Goal: Task Accomplishment & Management: Manage account settings

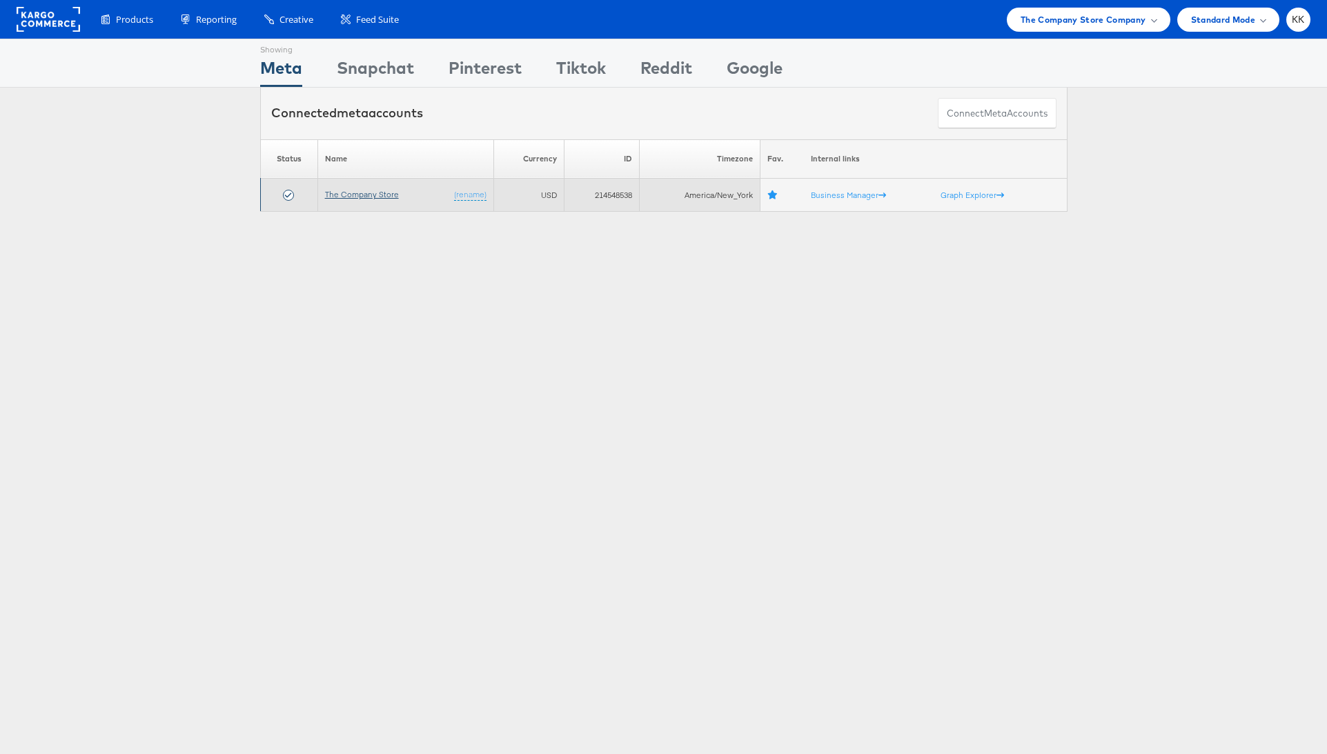
click at [381, 195] on link "The Company Store" at bounding box center [362, 194] width 74 height 10
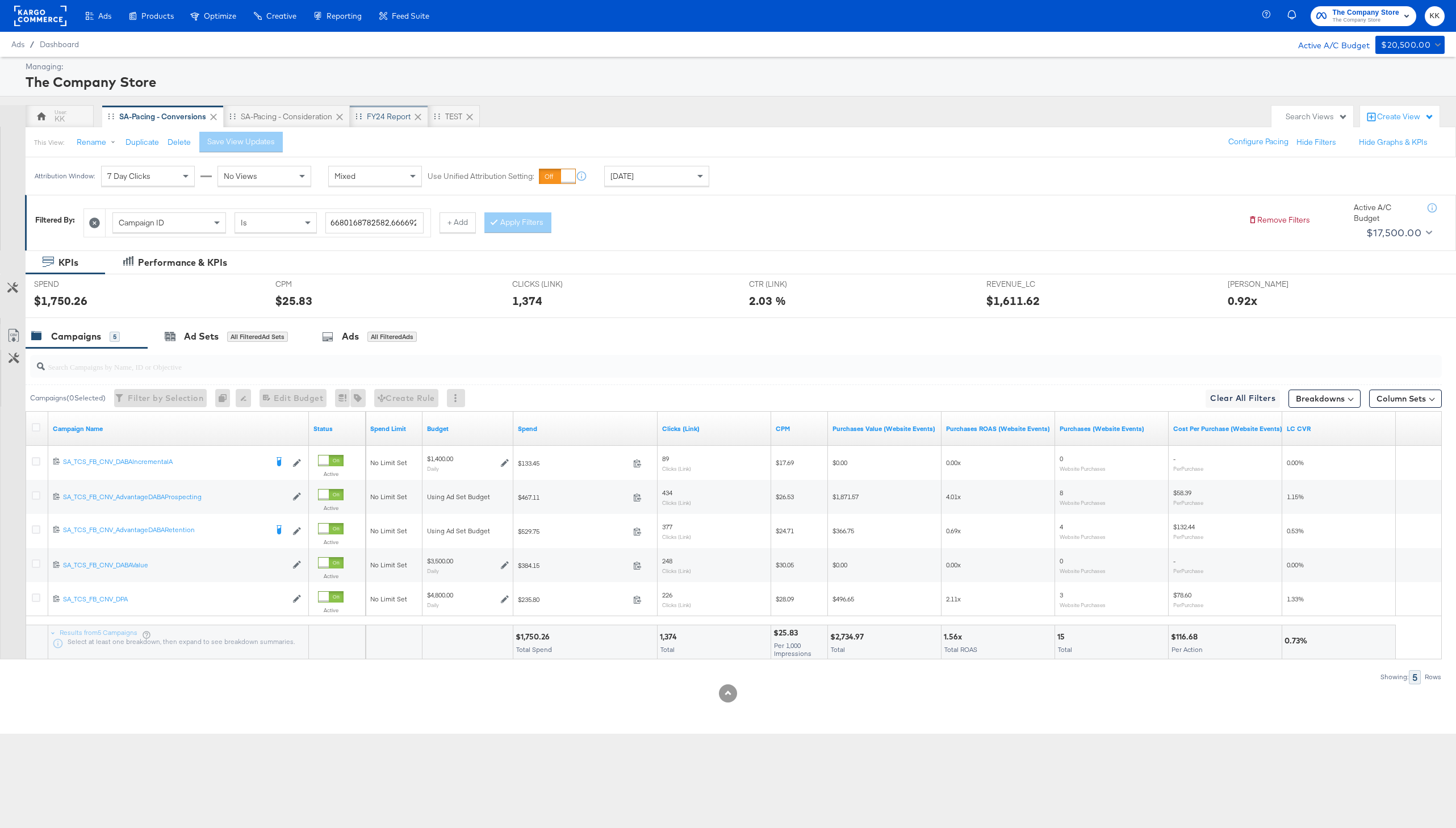
click at [374, 114] on div "FY24 Report" at bounding box center [388, 116] width 44 height 11
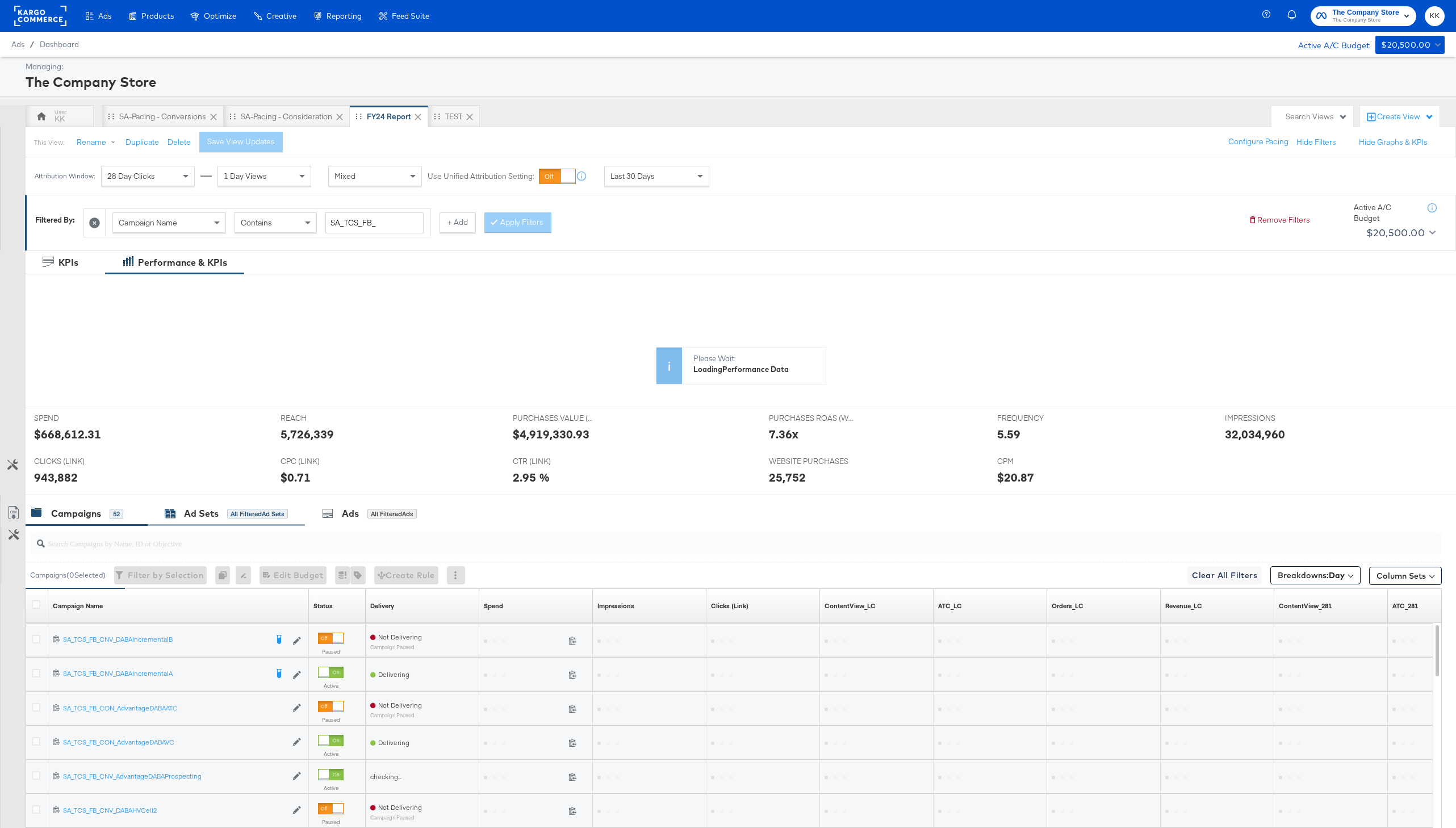
click at [189, 514] on div "Ad Sets" at bounding box center [202, 514] width 35 height 13
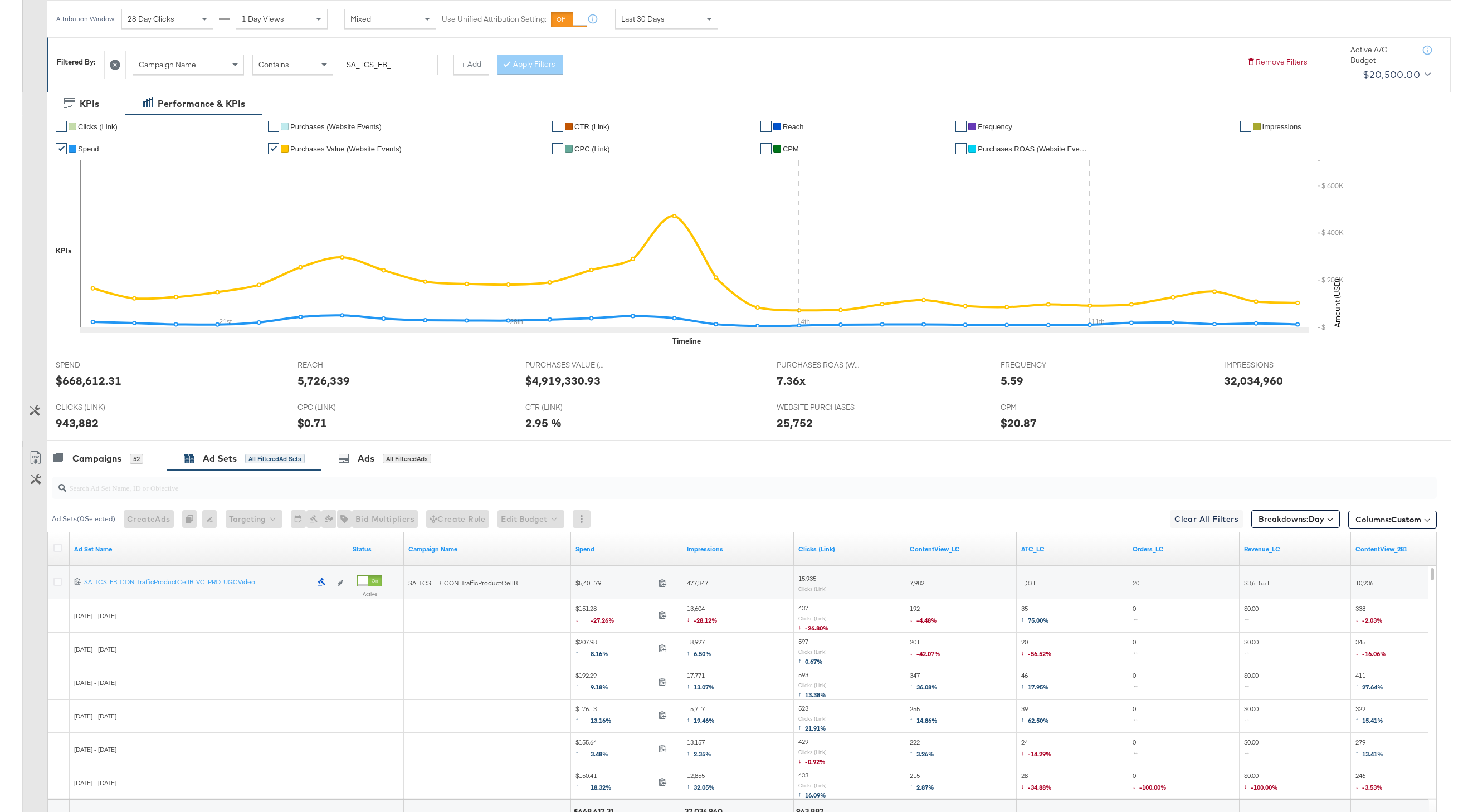
scroll to position [162, 0]
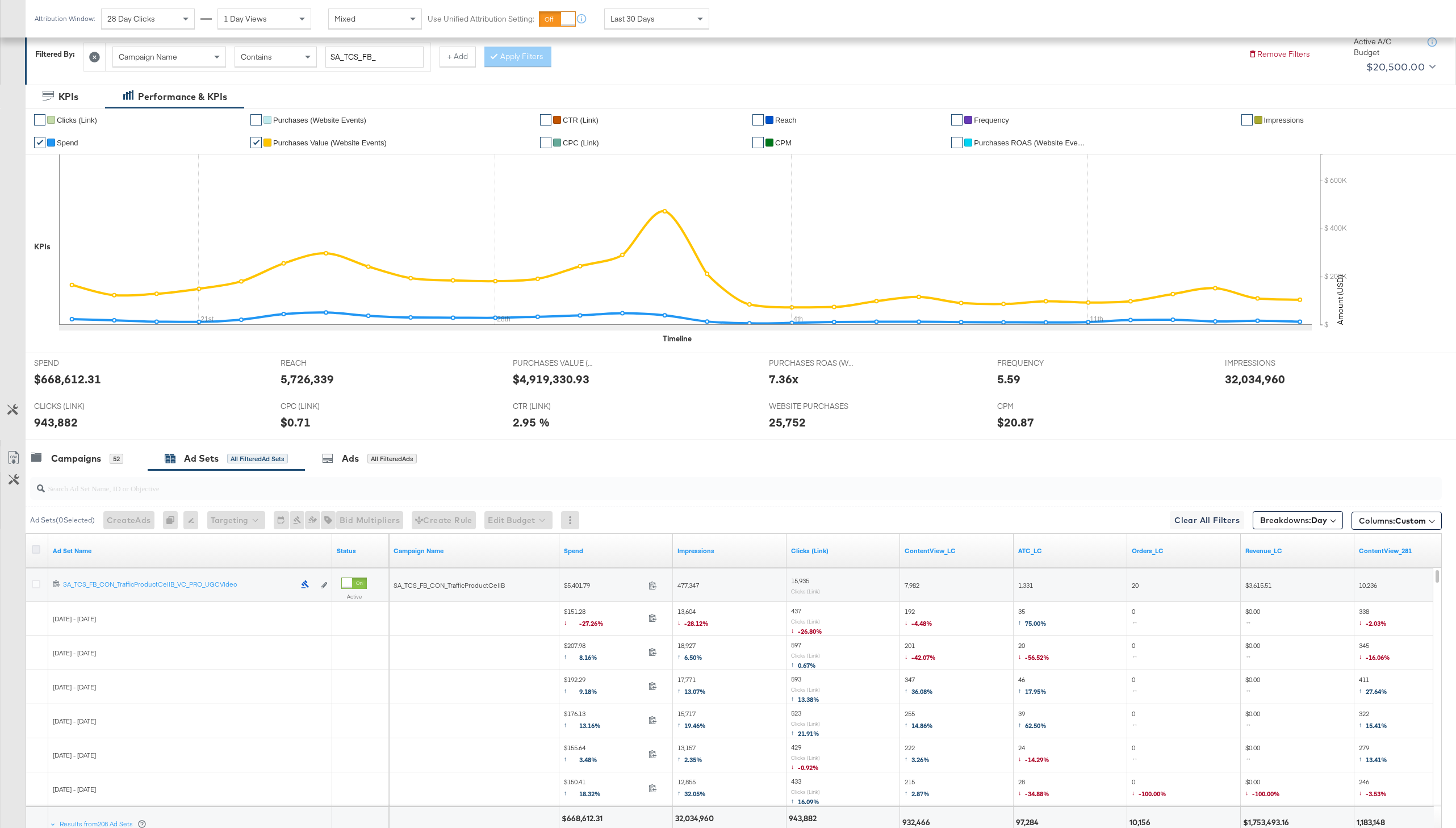
click at [35, 547] on icon at bounding box center [36, 549] width 8 height 8
click at [0, 0] on input "checkbox" at bounding box center [0, 0] width 0 height 0
click at [16, 455] on icon at bounding box center [13, 458] width 14 height 14
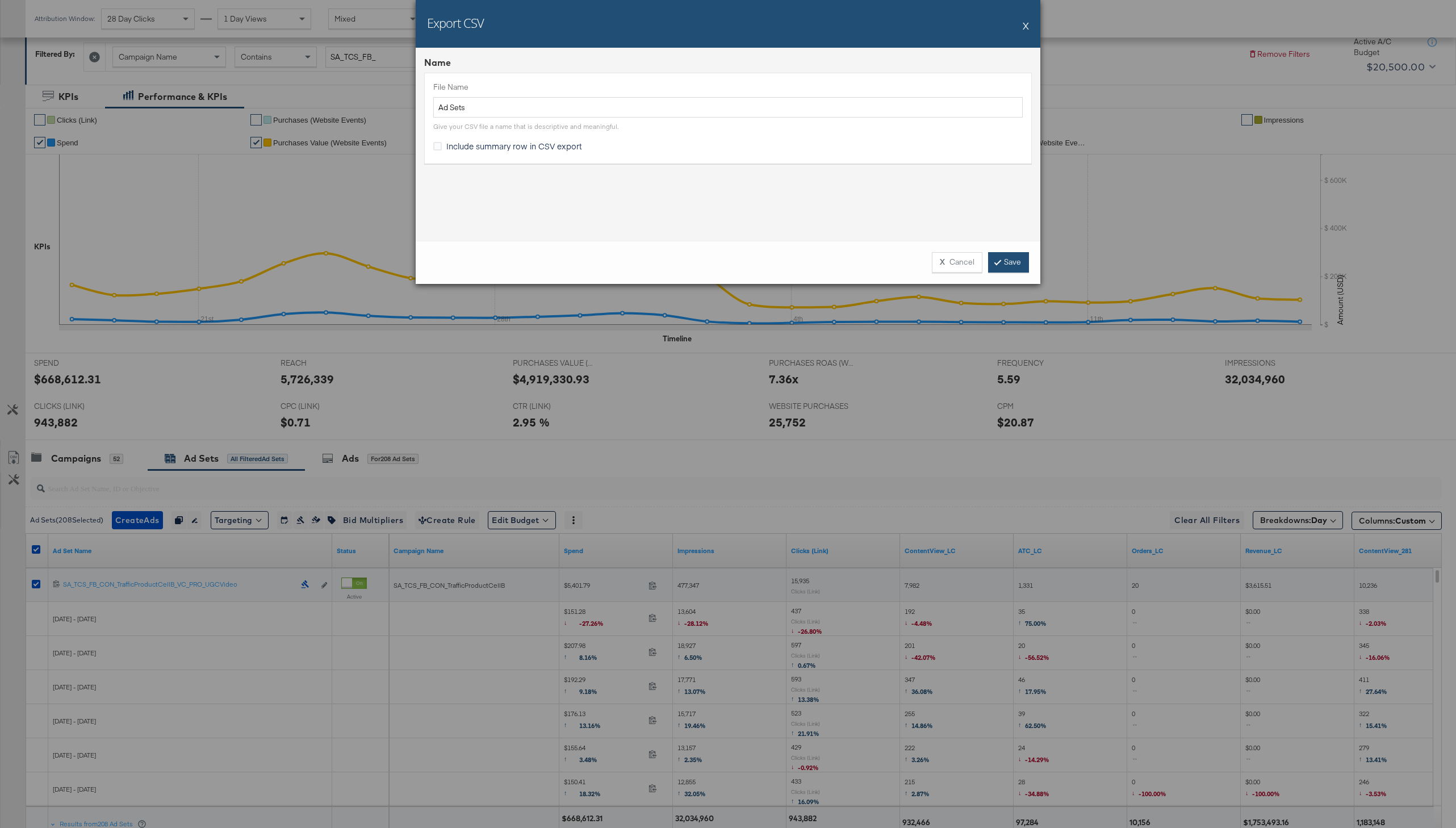
click at [992, 255] on link "Save" at bounding box center [1009, 262] width 41 height 21
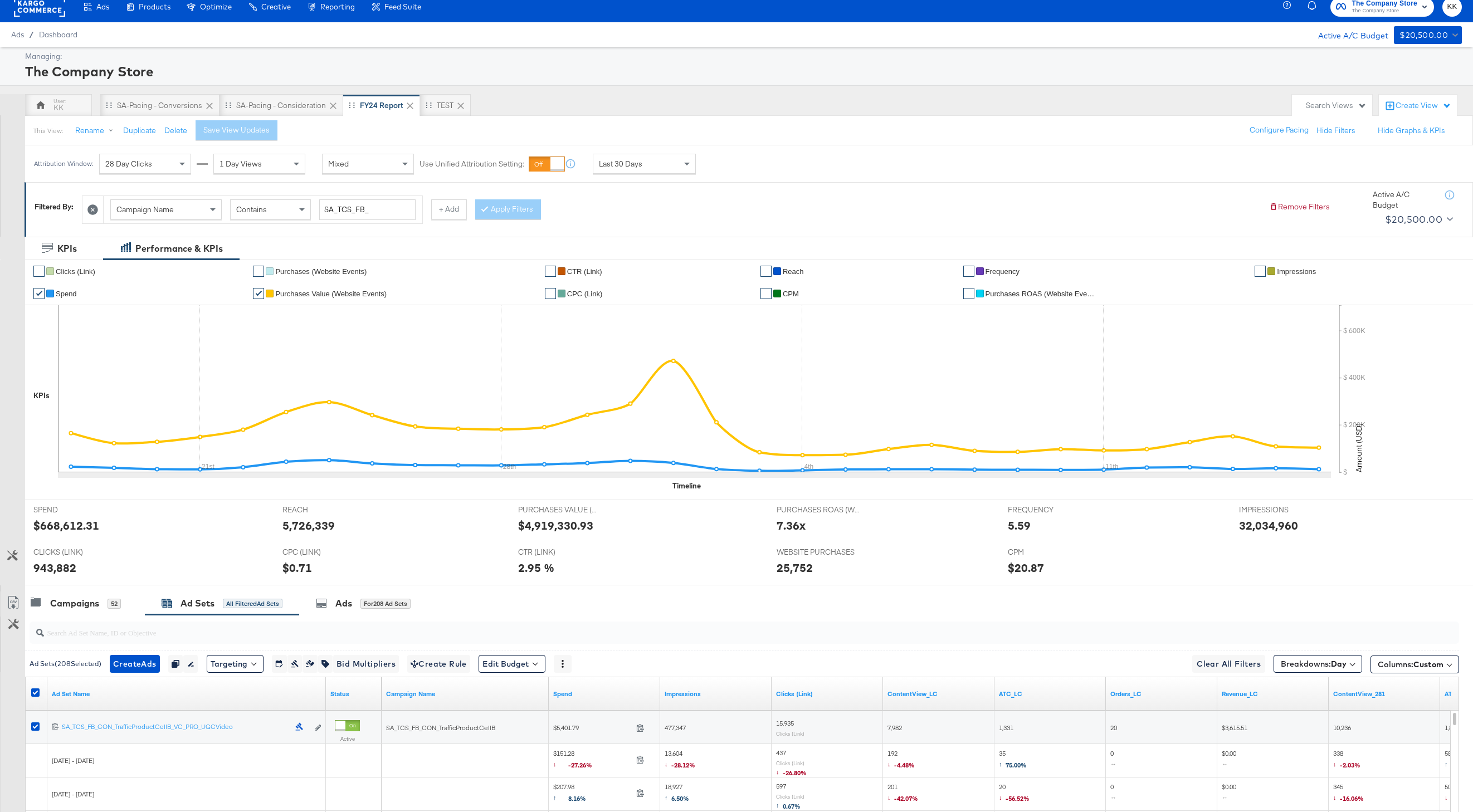
scroll to position [0, 0]
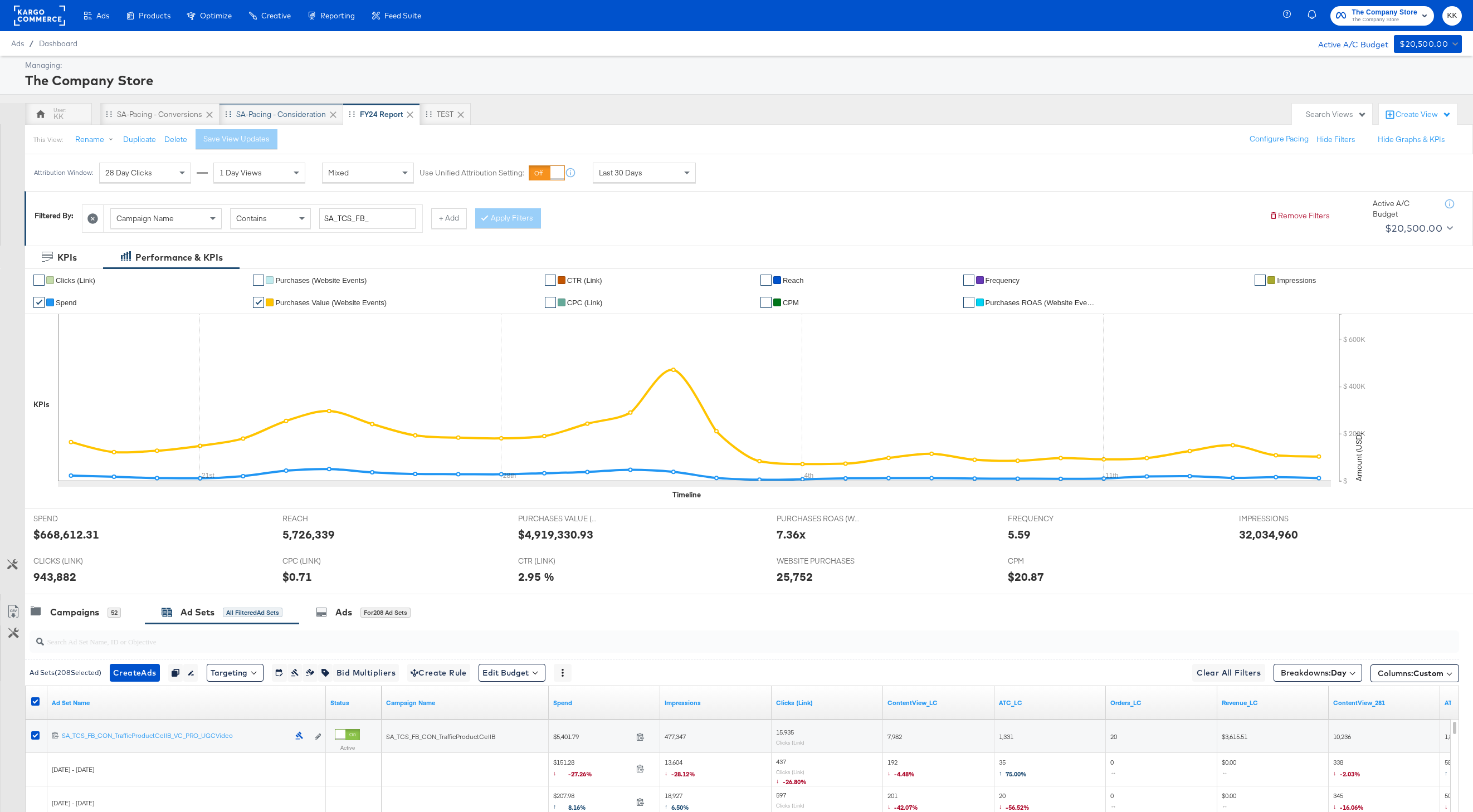
click at [278, 116] on div "SA-Pacing - Consideration" at bounding box center [281, 114] width 90 height 10
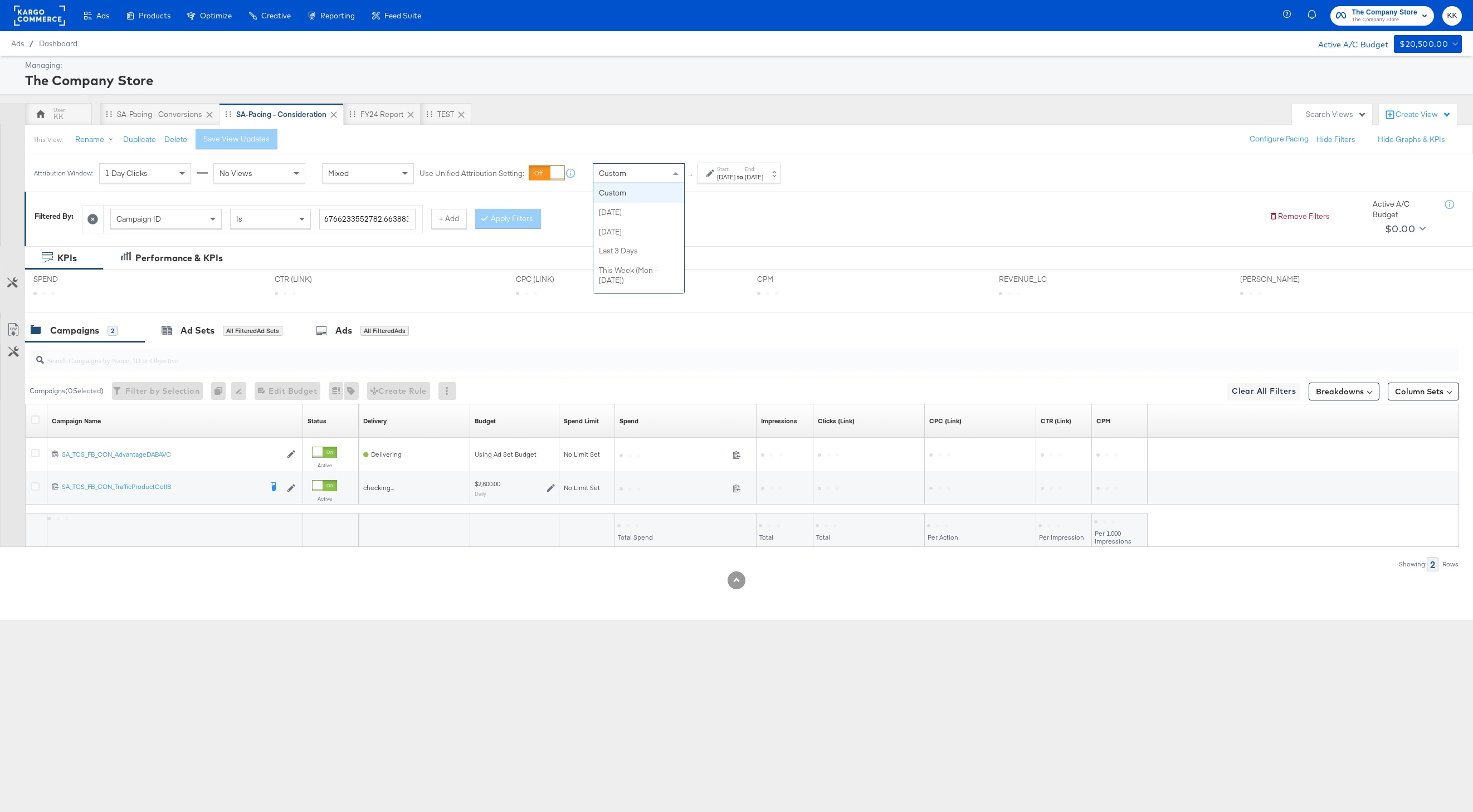
click at [680, 182] on span at bounding box center [676, 173] width 14 height 19
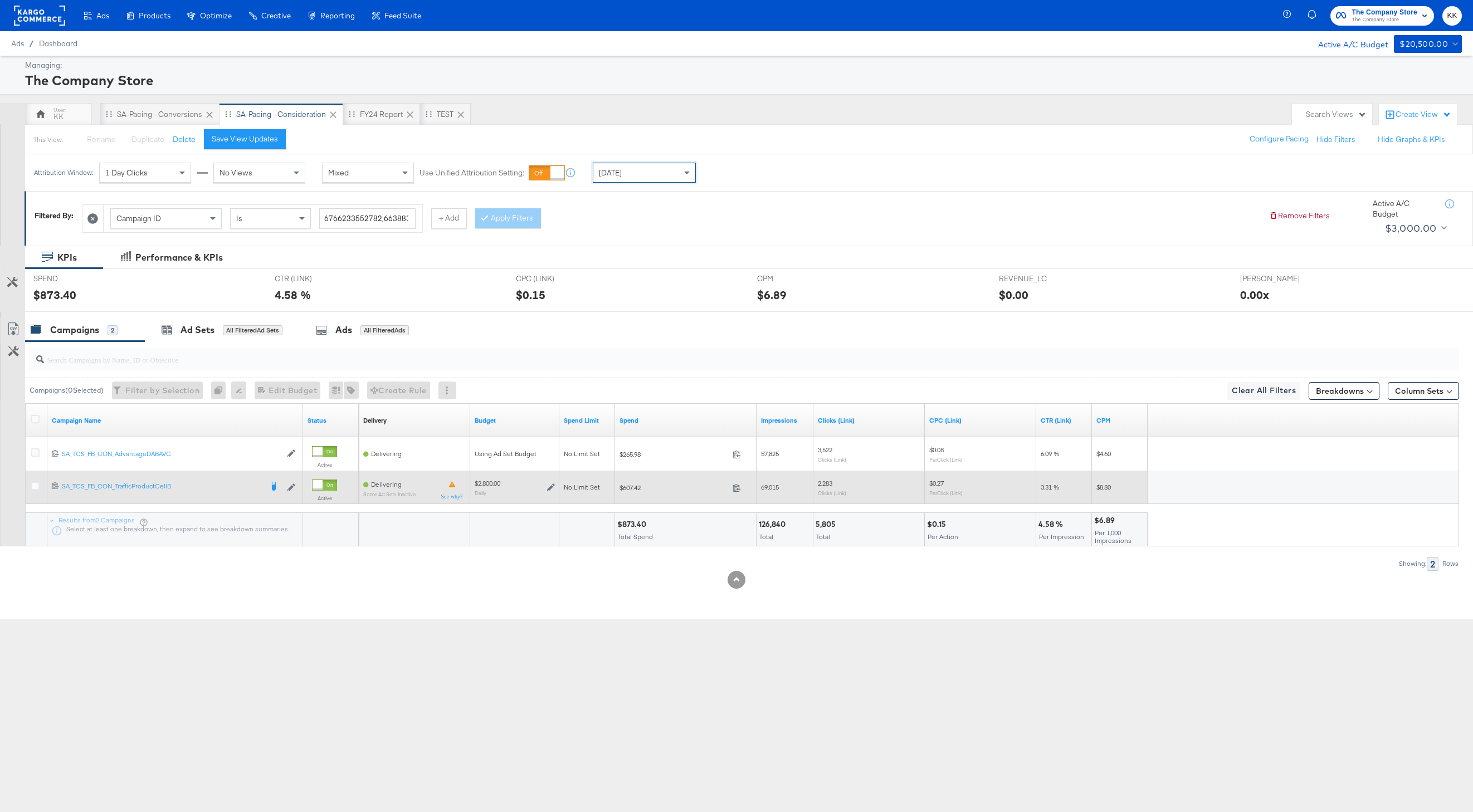
click at [35, 496] on div at bounding box center [37, 487] width 21 height 20
click at [35, 490] on div at bounding box center [37, 488] width 11 height 11
click at [35, 482] on icon at bounding box center [36, 486] width 8 height 8
click at [0, 0] on input "checkbox" at bounding box center [0, 0] width 0 height 0
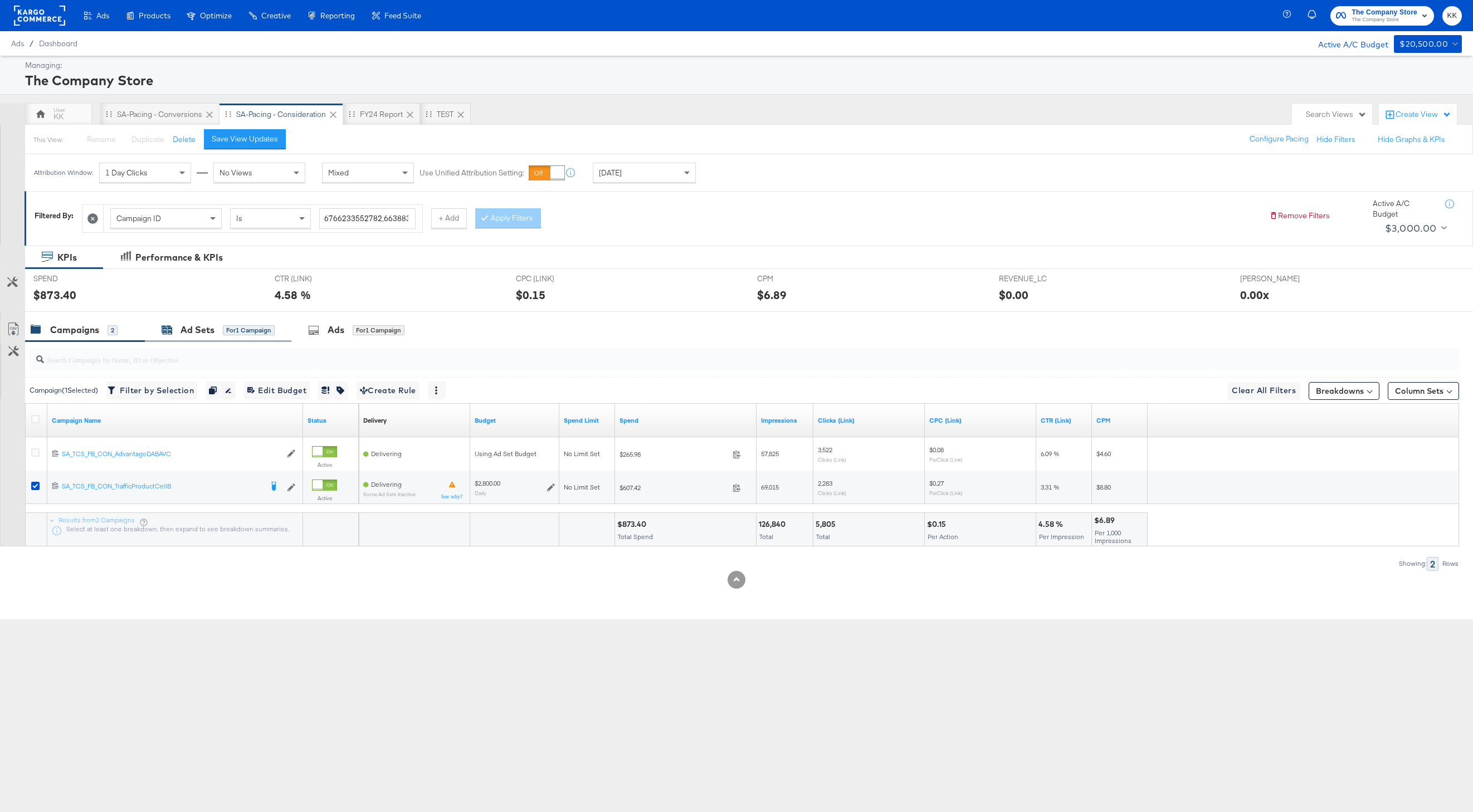
click at [174, 328] on div "Ad Sets for 1 Campaign" at bounding box center [218, 330] width 113 height 13
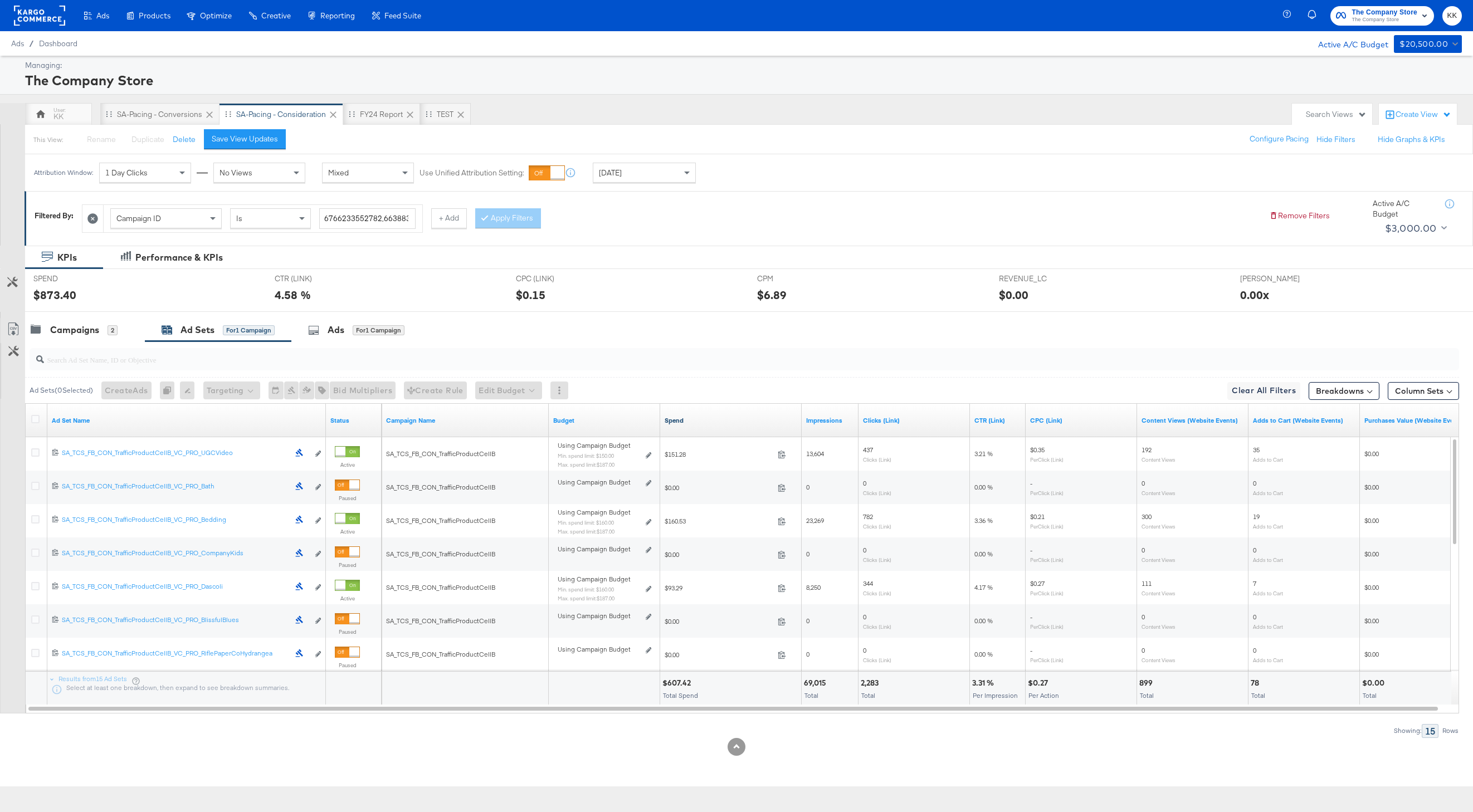
click at [672, 418] on link "Spend" at bounding box center [730, 420] width 132 height 9
click at [77, 341] on div "Campaigns 2" at bounding box center [85, 330] width 119 height 24
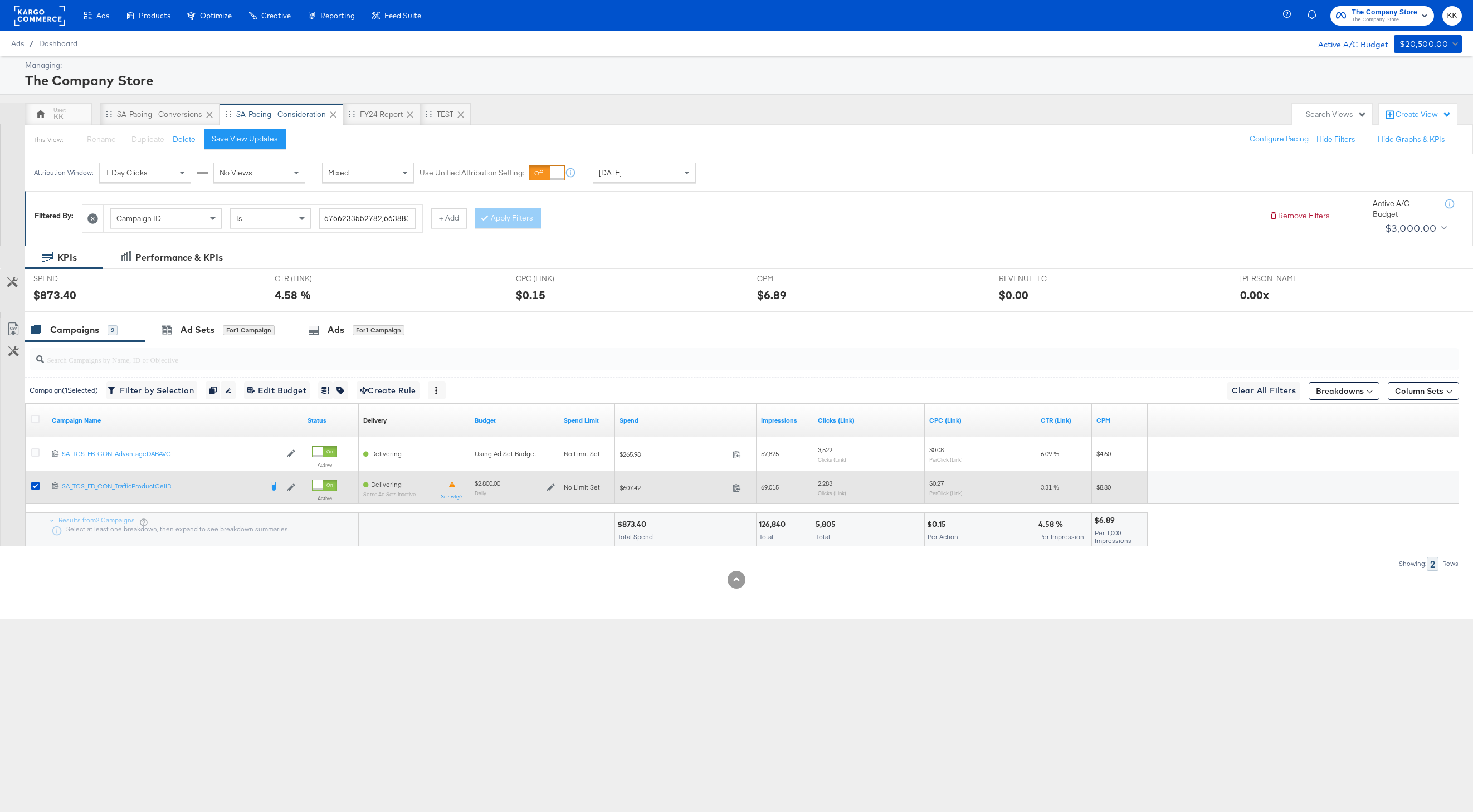
click at [553, 486] on icon at bounding box center [551, 488] width 8 height 8
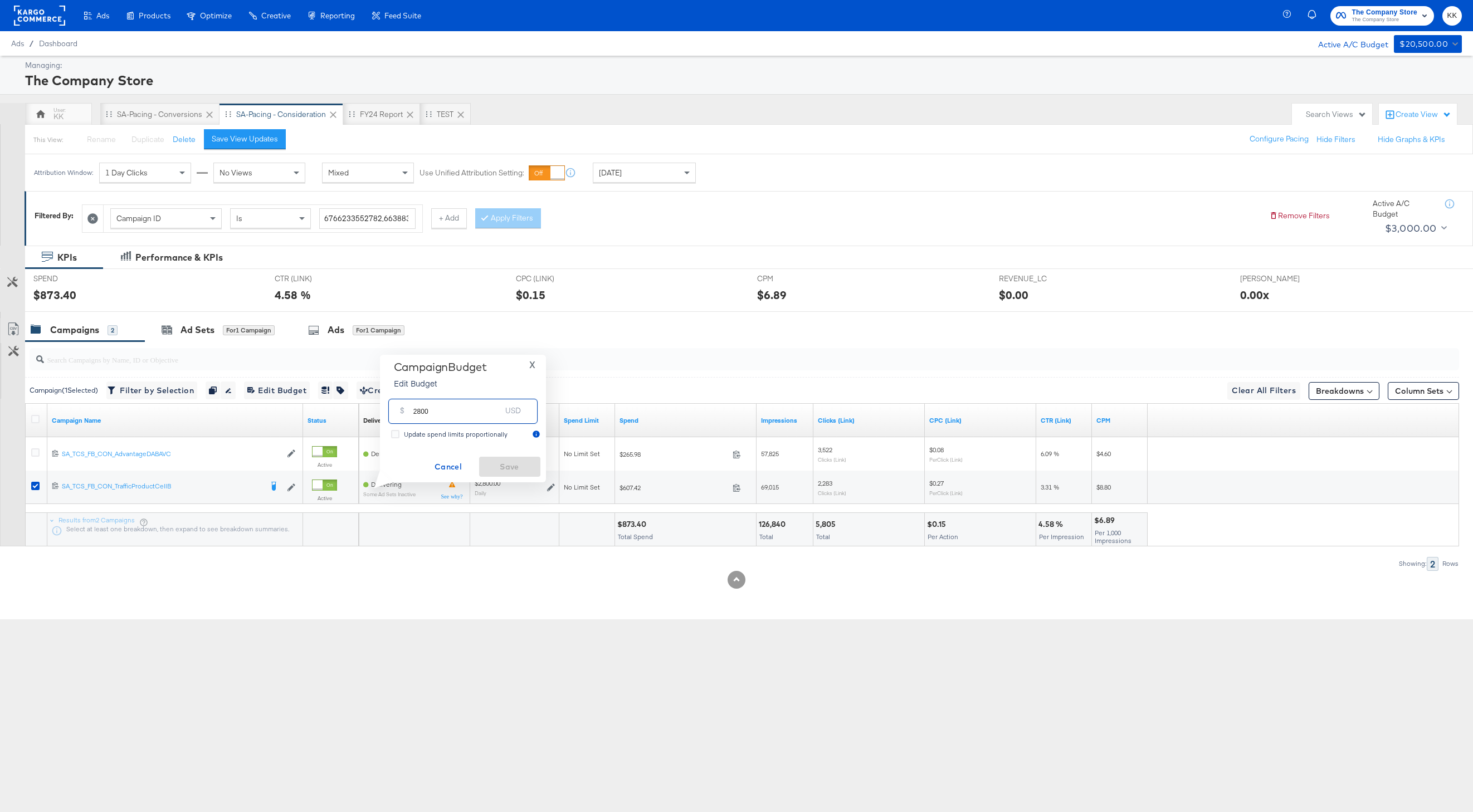
drag, startPoint x: 421, startPoint y: 412, endPoint x: 395, endPoint y: 412, distance: 26.0
click at [395, 412] on div "$ 2800 USD" at bounding box center [462, 411] width 149 height 25
type input "3000"
click at [498, 465] on span "Save" at bounding box center [509, 467] width 52 height 14
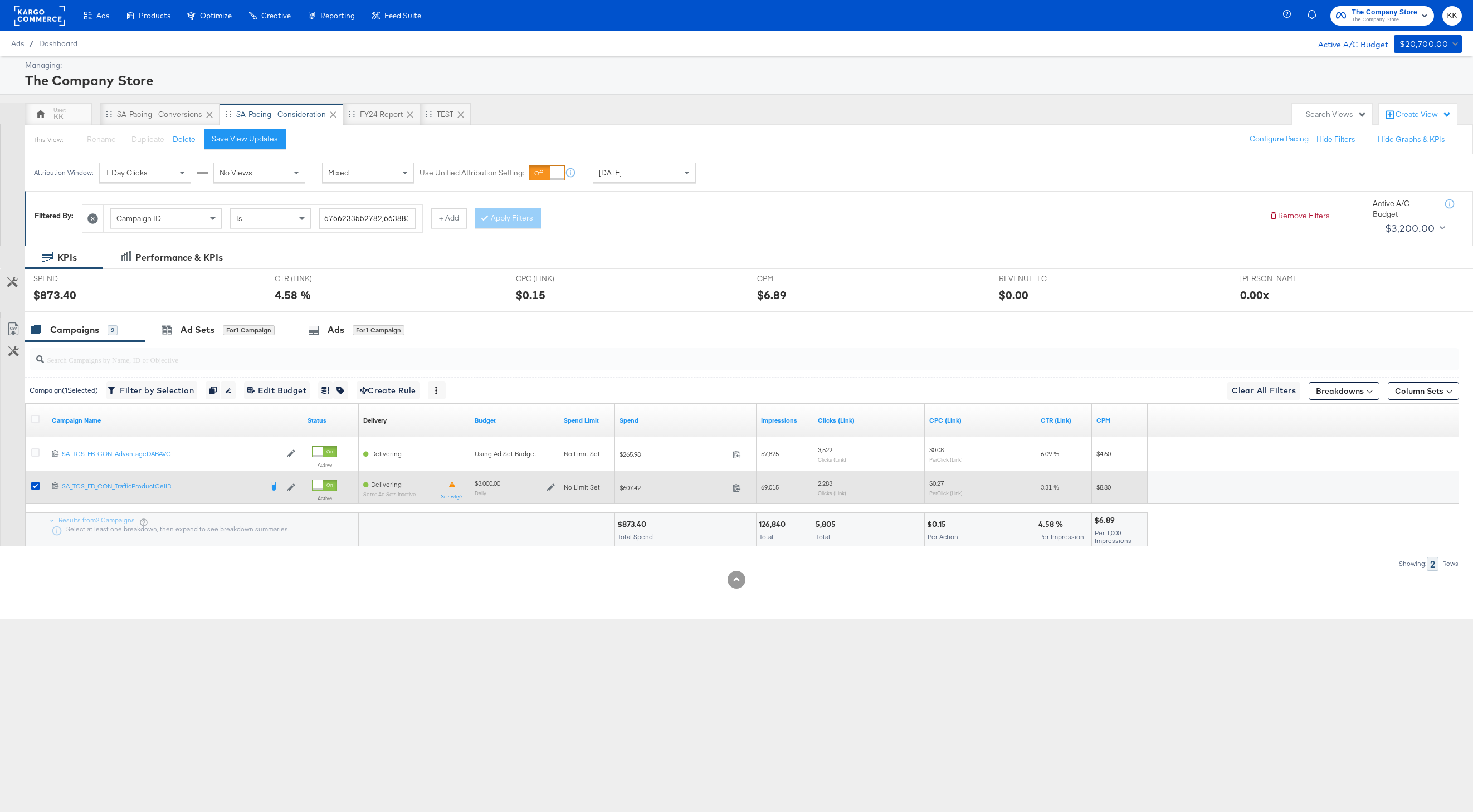
click at [549, 488] on icon at bounding box center [551, 488] width 8 height 8
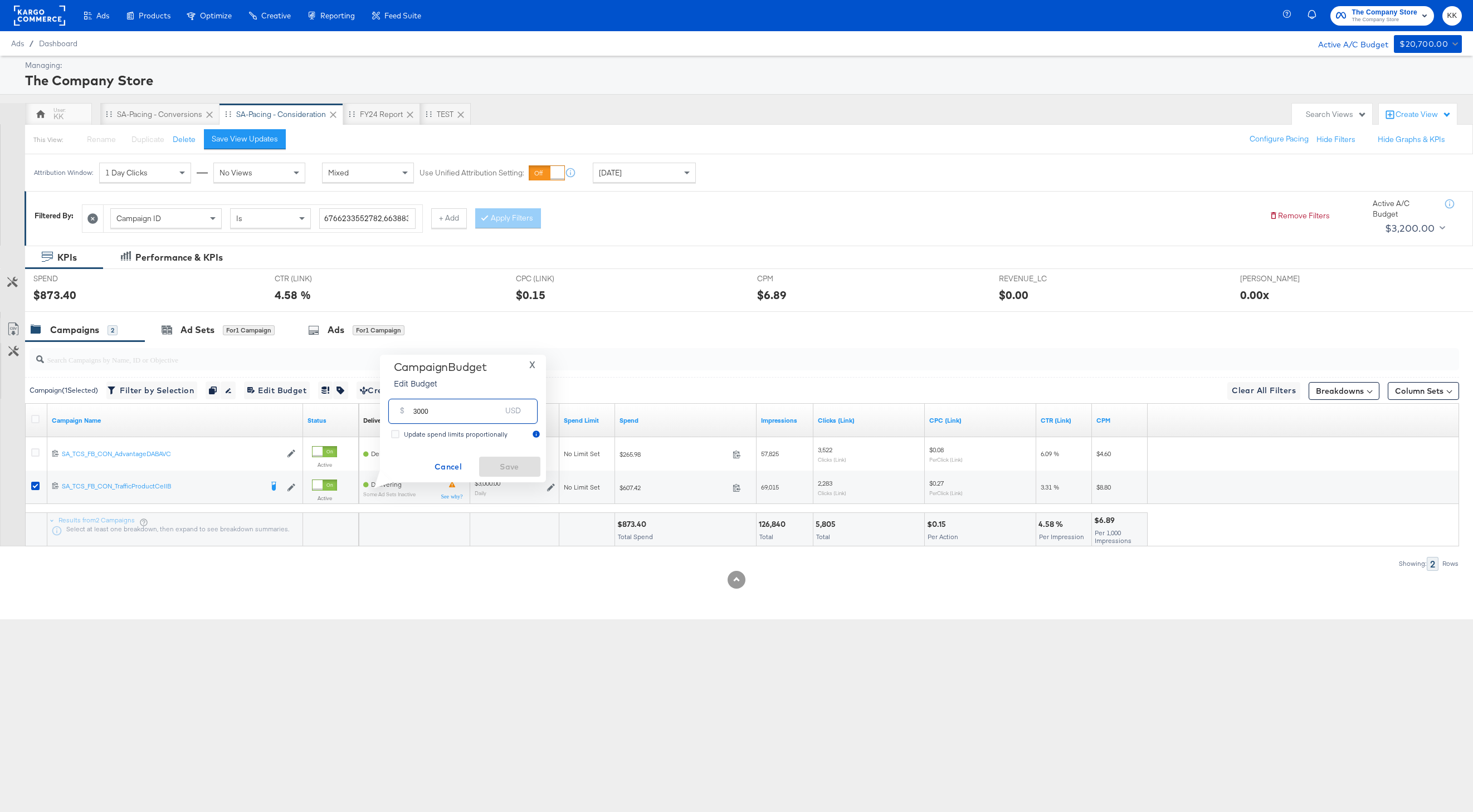
click at [417, 411] on input "3000" at bounding box center [457, 407] width 88 height 24
click at [500, 467] on span "Save" at bounding box center [509, 467] width 52 height 14
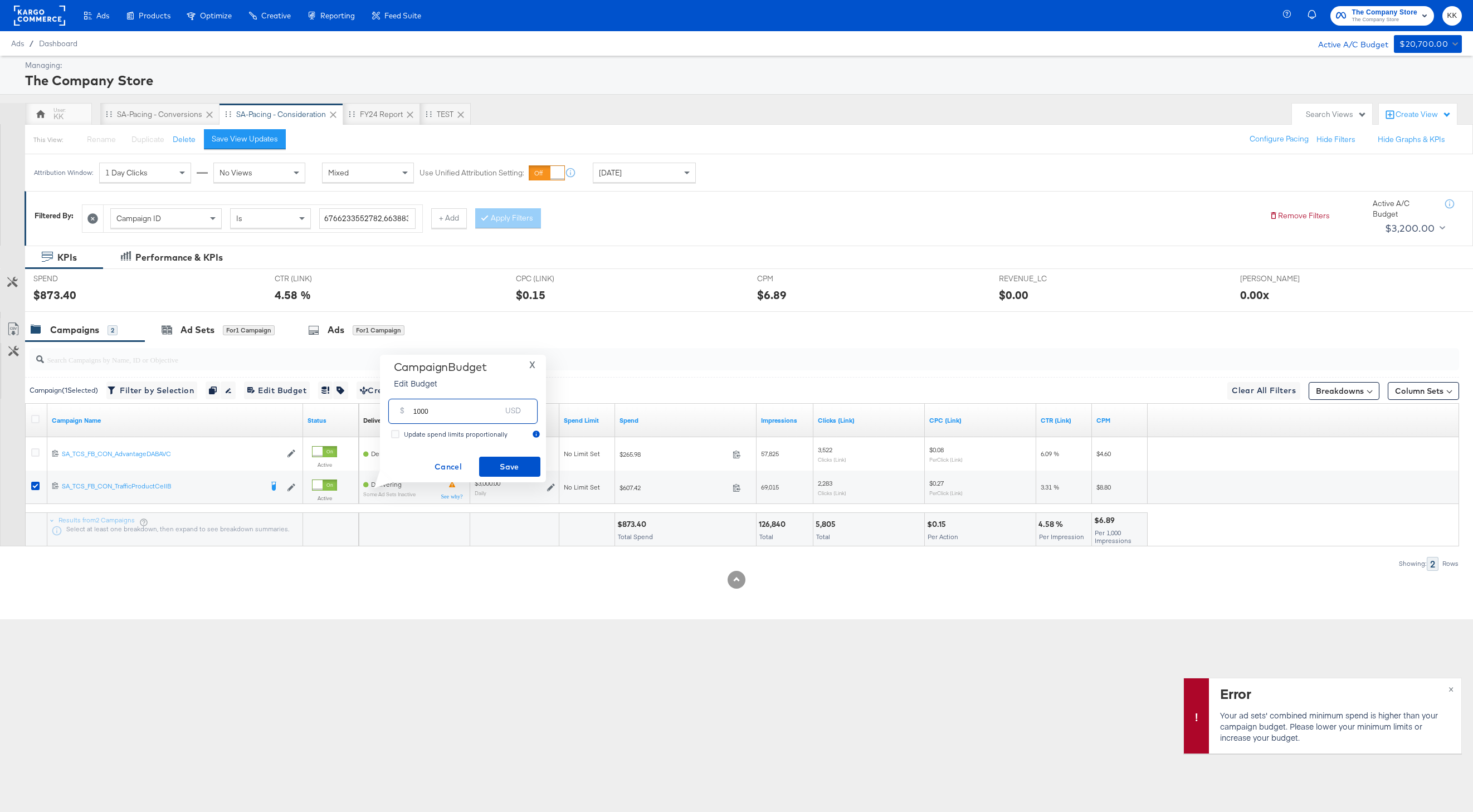
click at [416, 412] on input "1000" at bounding box center [457, 407] width 88 height 24
type input "1500"
click at [516, 463] on span "Save" at bounding box center [509, 467] width 52 height 14
click at [1428, 619] on div "Error Your ad sets' combined minimum spend is higher than your campaign budget.…" at bounding box center [736, 619] width 1473 height 0
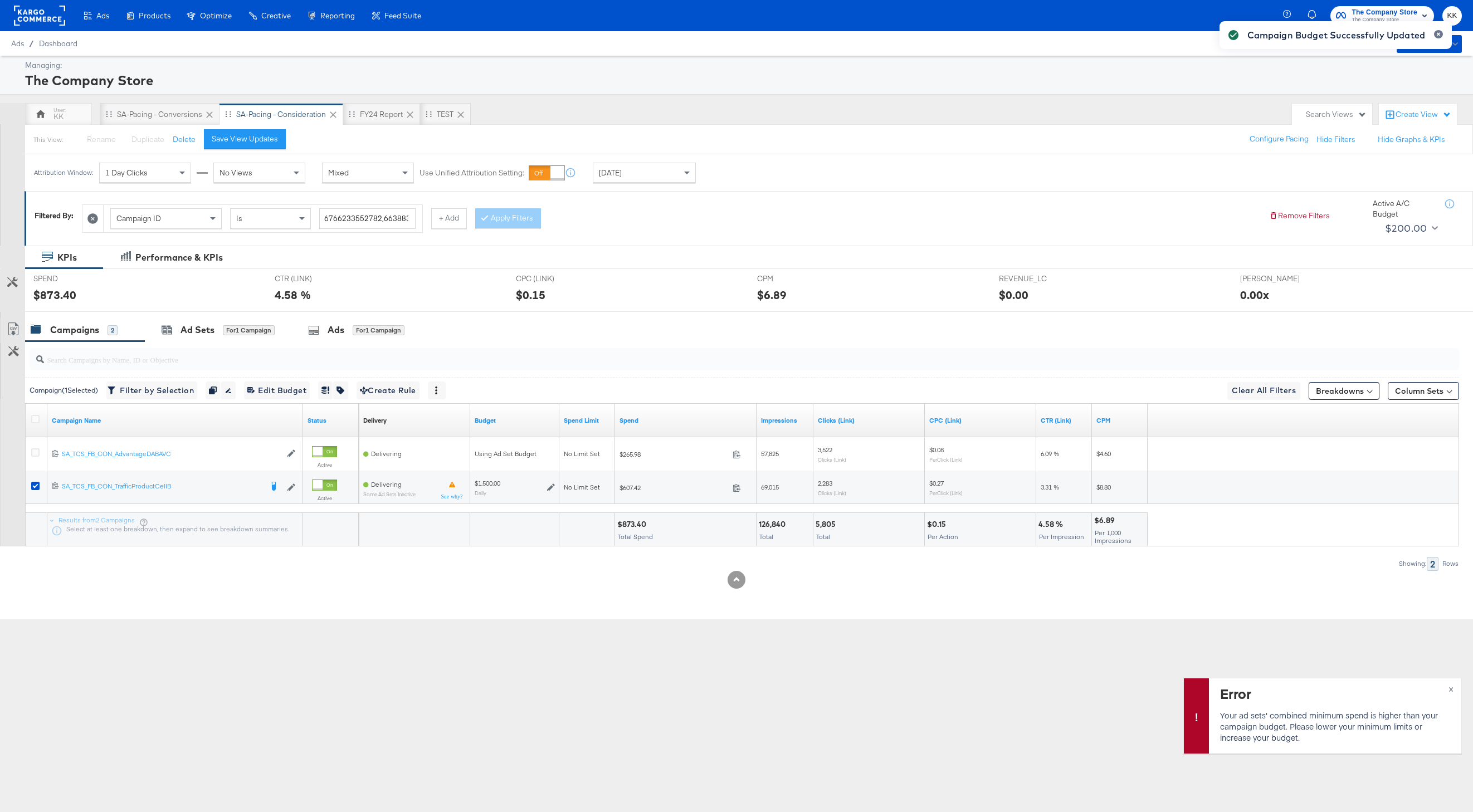
click at [1428, 688] on div "Campaign Budget Successfully Updated" at bounding box center [1335, 386] width 254 height 752
click at [1428, 687] on div "Campaign Budget Successfully Updated" at bounding box center [1335, 386] width 254 height 752
click at [1428, 688] on div "Campaign Budget Successfully Updated" at bounding box center [1335, 386] width 254 height 752
click at [1428, 688] on span "×" at bounding box center [1450, 689] width 5 height 13
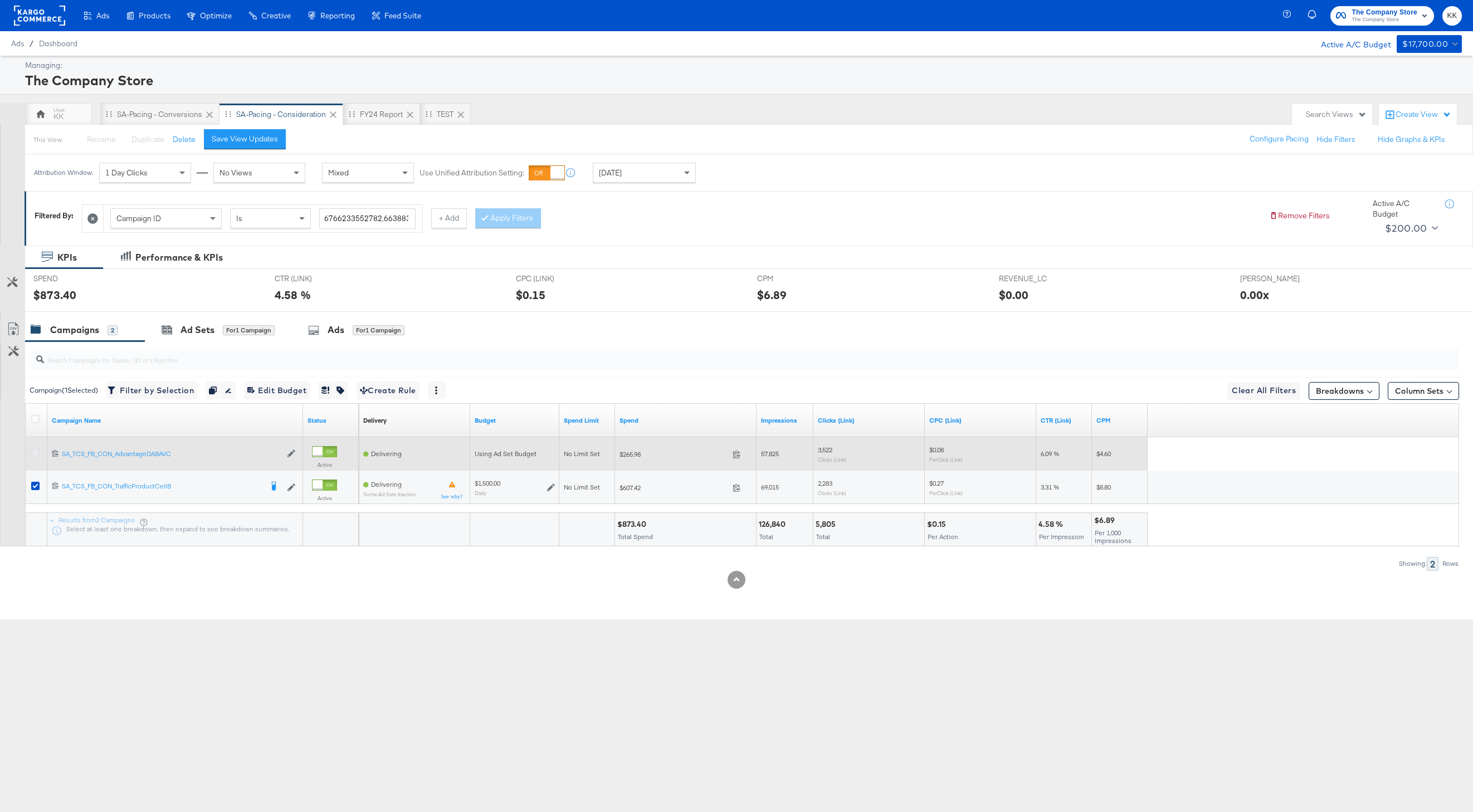
click at [35, 452] on icon at bounding box center [36, 453] width 8 height 8
click at [0, 0] on input "checkbox" at bounding box center [0, 0] width 0 height 0
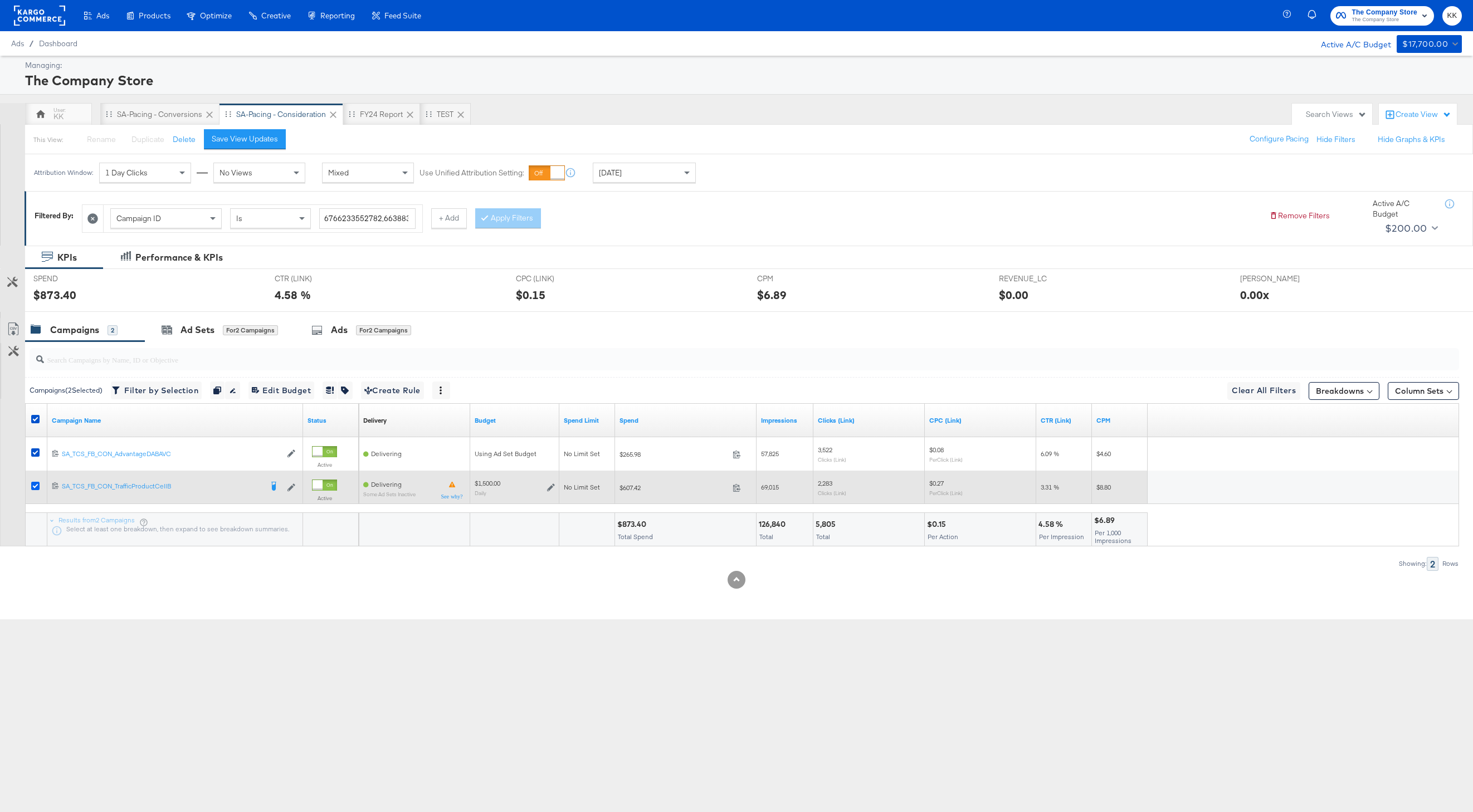
click at [35, 483] on icon at bounding box center [36, 486] width 8 height 8
click at [0, 0] on input "checkbox" at bounding box center [0, 0] width 0 height 0
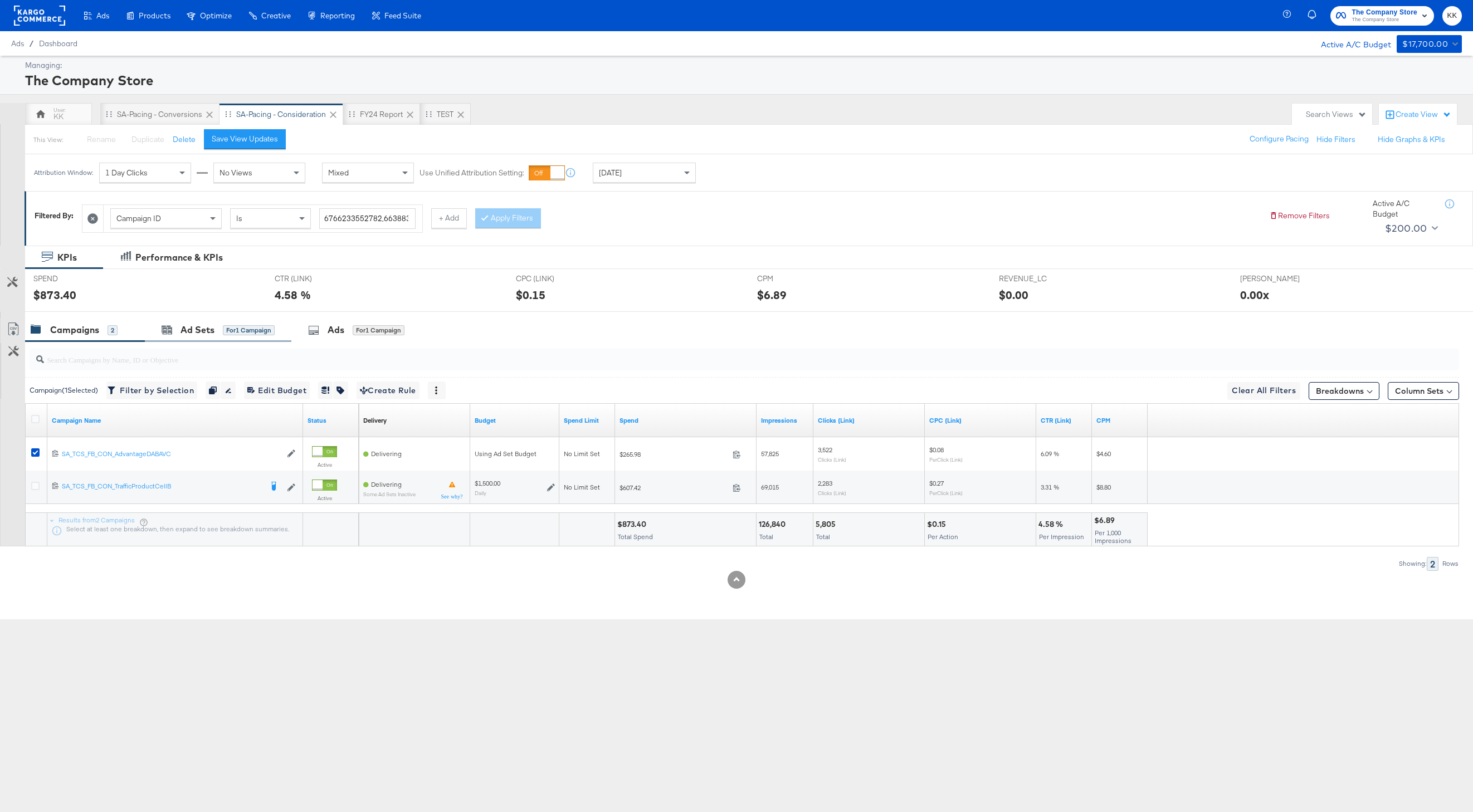
click at [194, 320] on div "Ad Sets for 1 Campaign" at bounding box center [217, 330] width 146 height 24
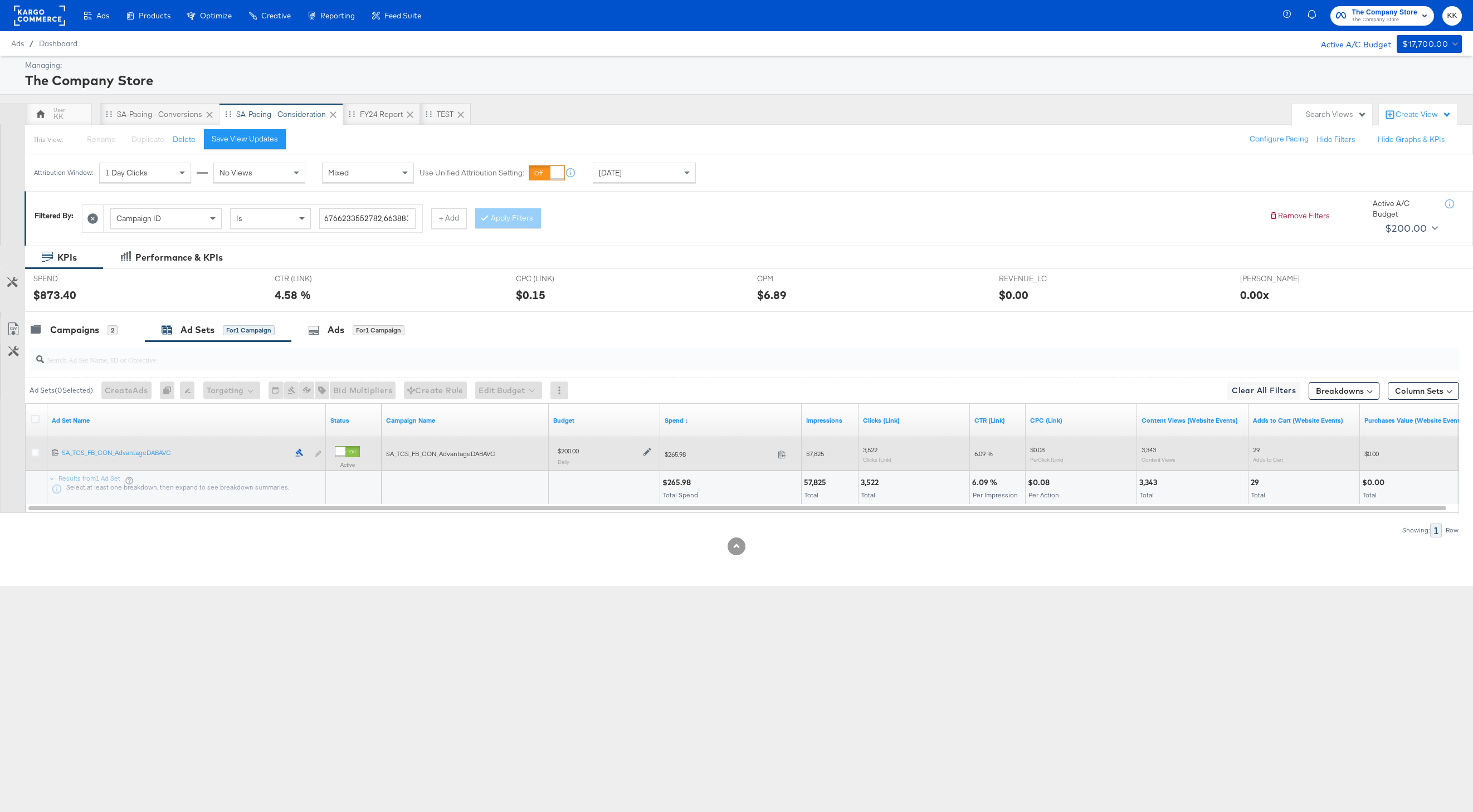
click at [651, 454] on div "$200.00 Daily" at bounding box center [604, 455] width 103 height 27
click at [650, 454] on icon at bounding box center [647, 452] width 8 height 8
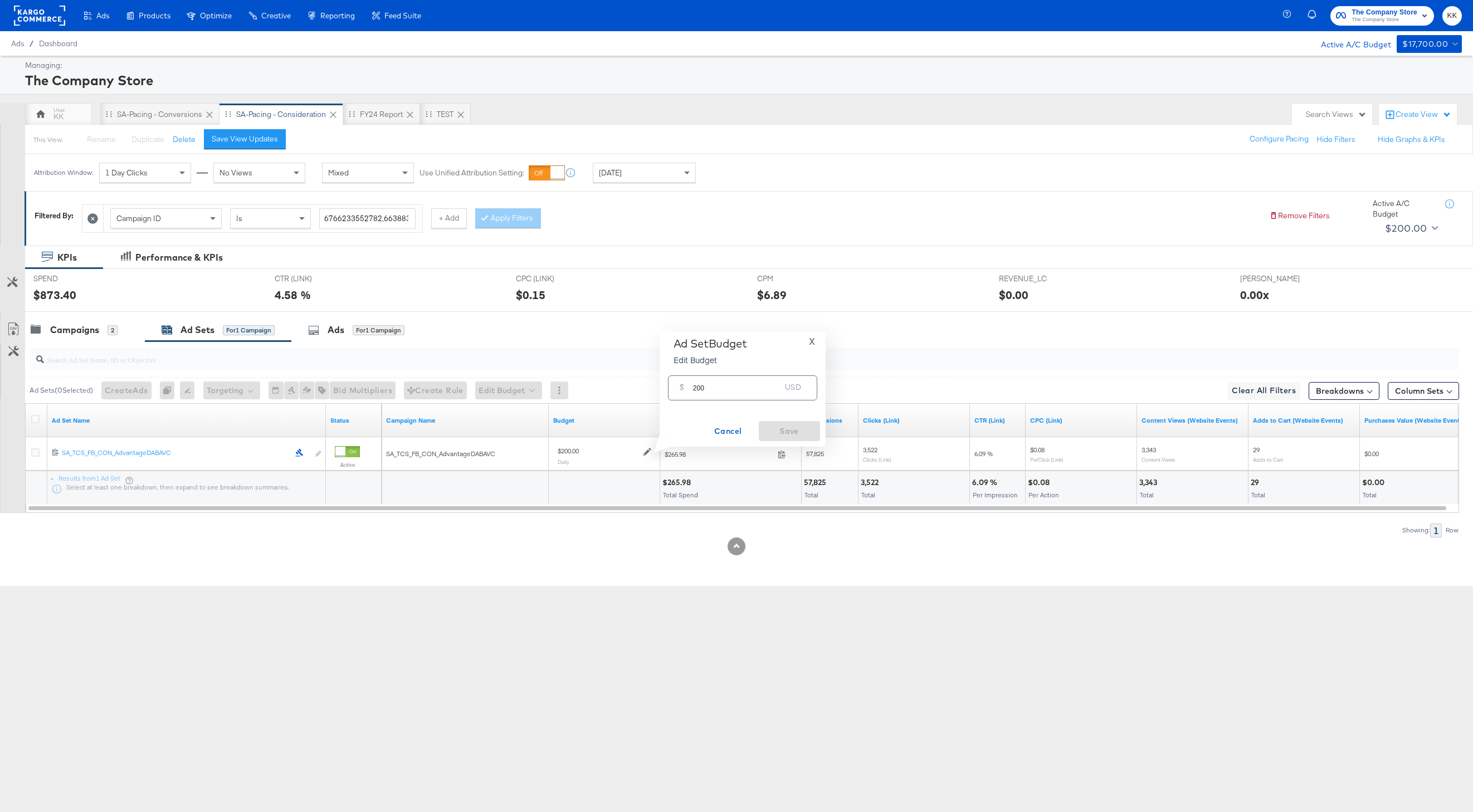
click at [696, 387] on input "200" at bounding box center [736, 383] width 88 height 24
type input "400"
click at [779, 432] on div "Cancel Save" at bounding box center [743, 431] width 155 height 20
click at [801, 396] on button "Ok" at bounding box center [801, 391] width 18 height 18
click at [801, 432] on span "Save" at bounding box center [789, 431] width 52 height 14
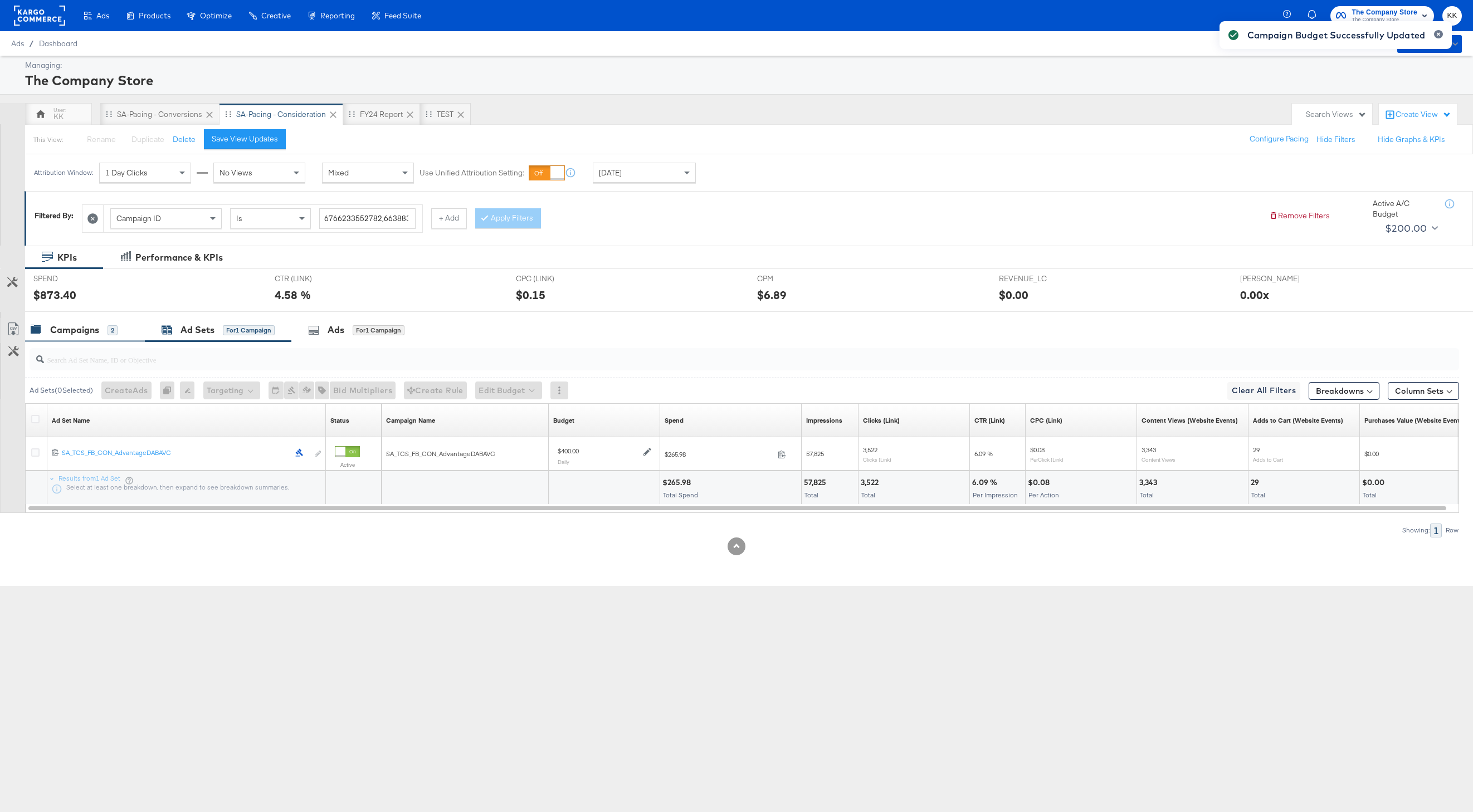
click at [67, 341] on div "Campaigns 2" at bounding box center [85, 330] width 119 height 24
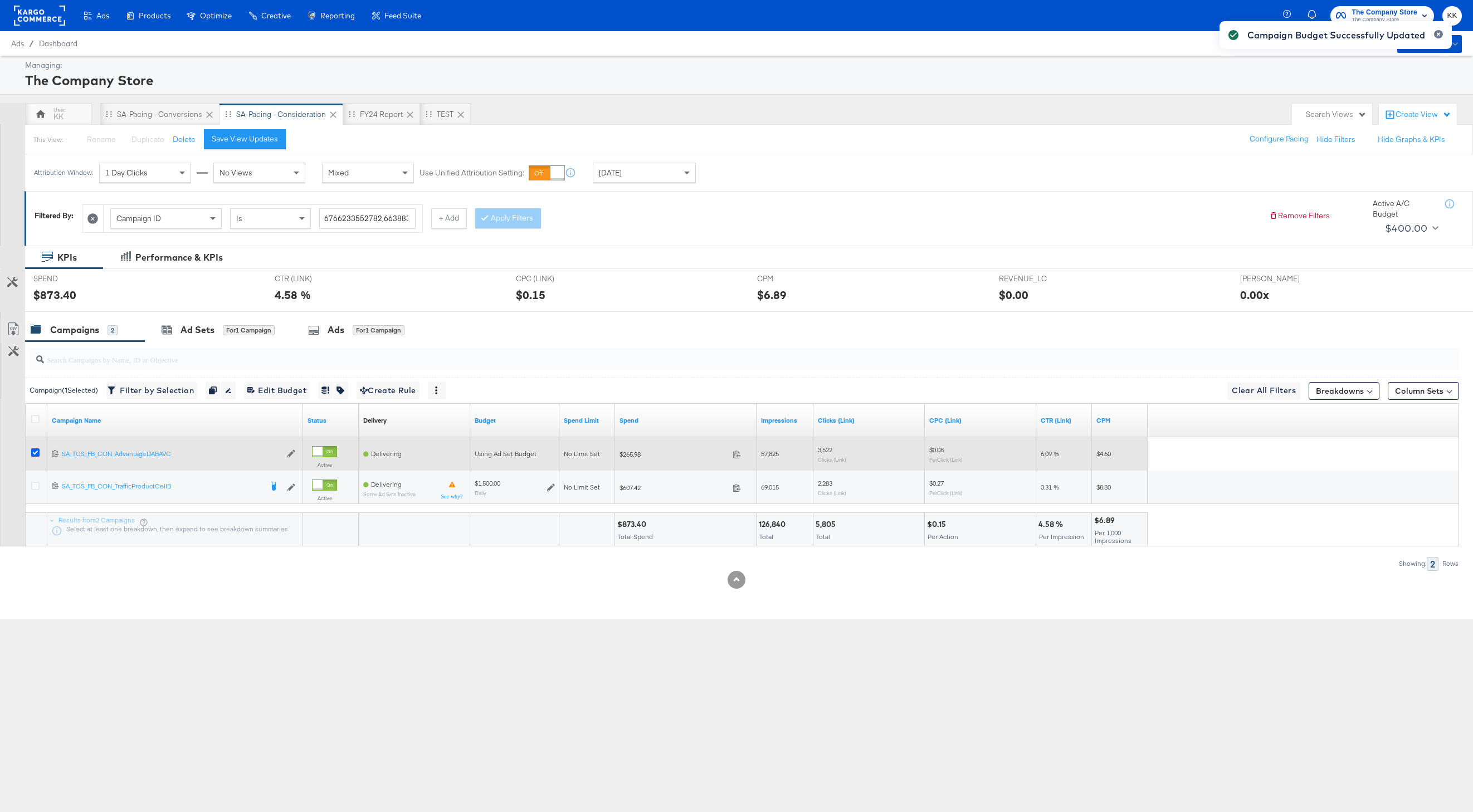
click at [34, 455] on icon at bounding box center [36, 453] width 8 height 8
click at [0, 0] on input "checkbox" at bounding box center [0, 0] width 0 height 0
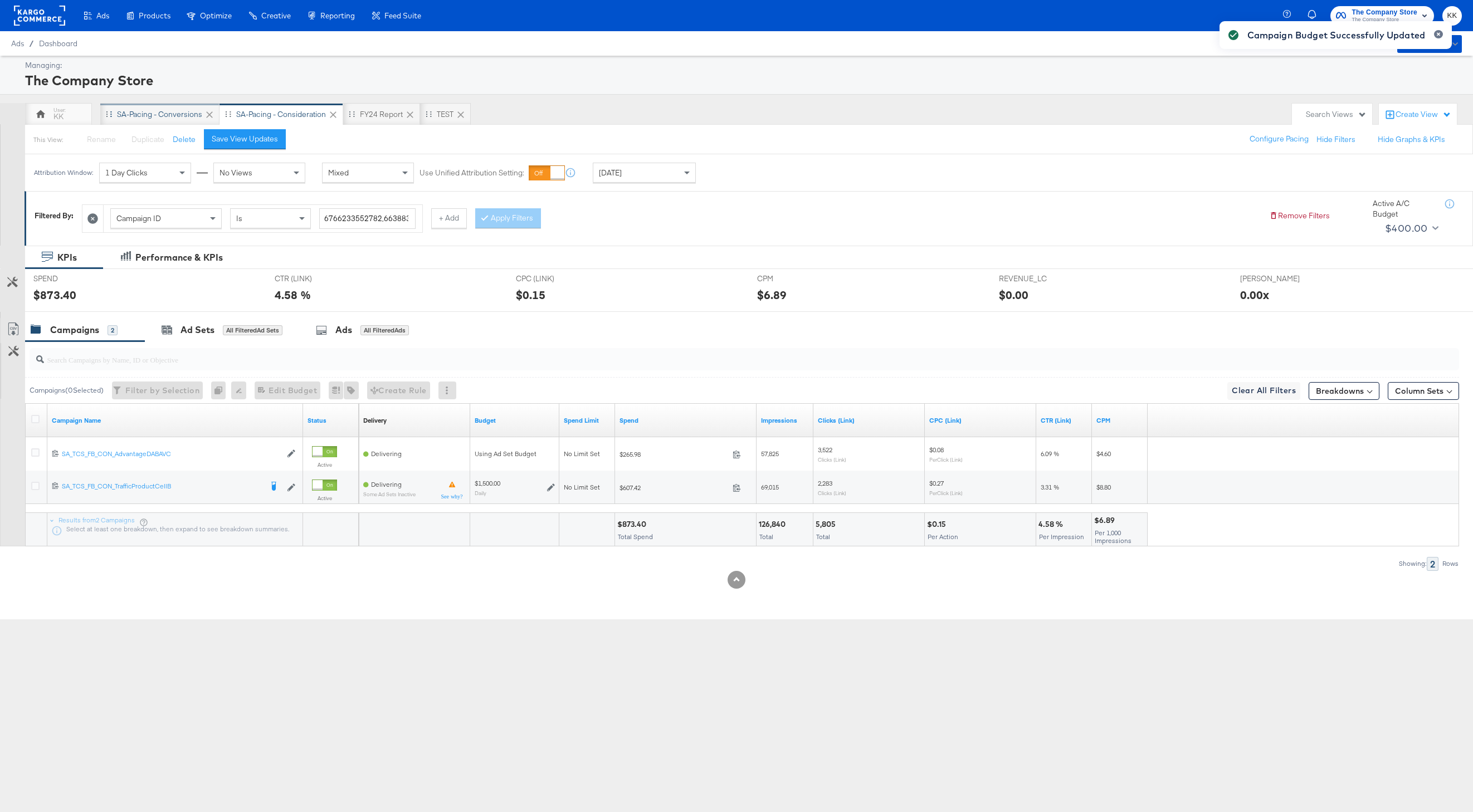
click at [168, 107] on div "SA-Pacing - Conversions" at bounding box center [160, 115] width 119 height 23
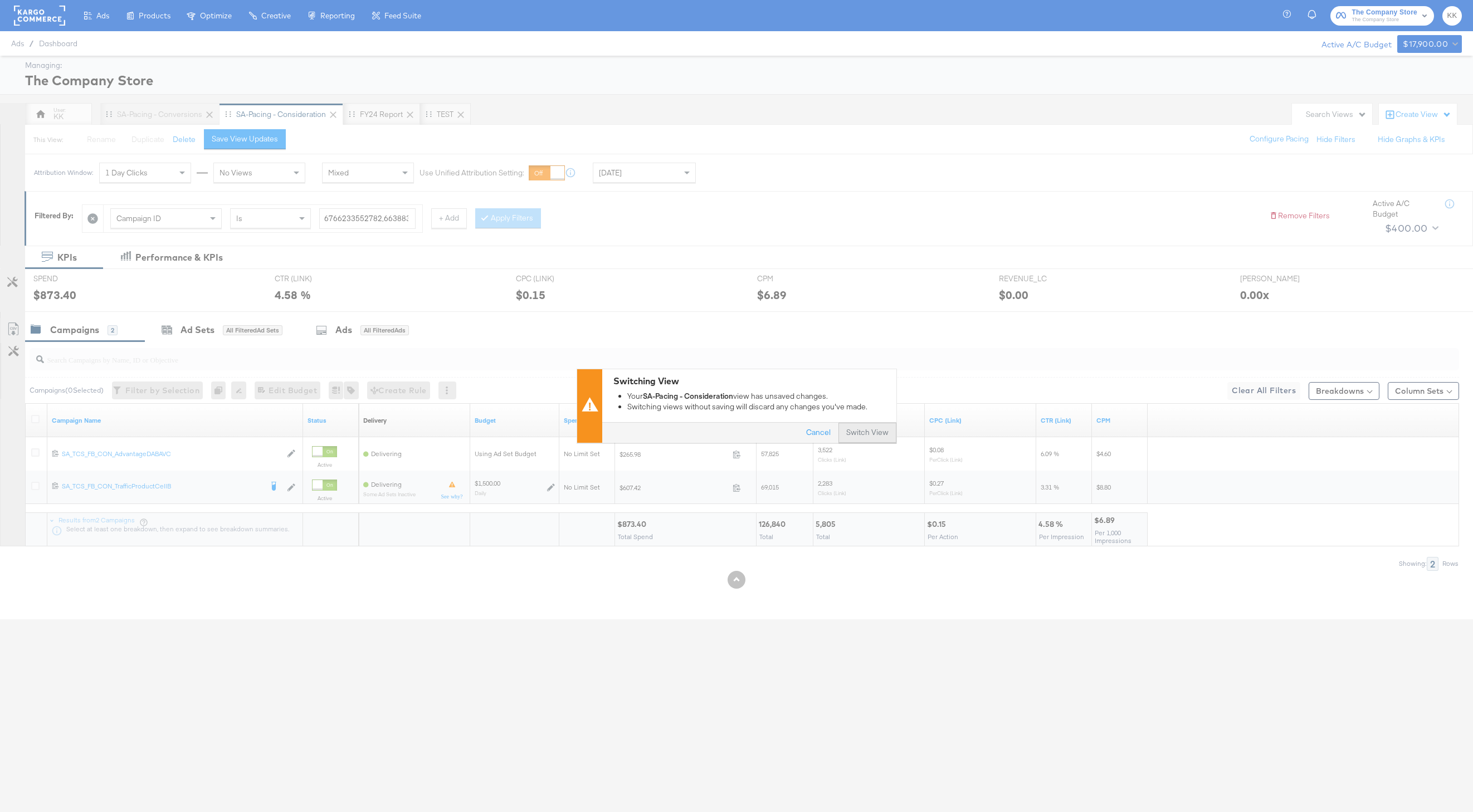
click at [859, 439] on button "Switch View" at bounding box center [868, 433] width 58 height 20
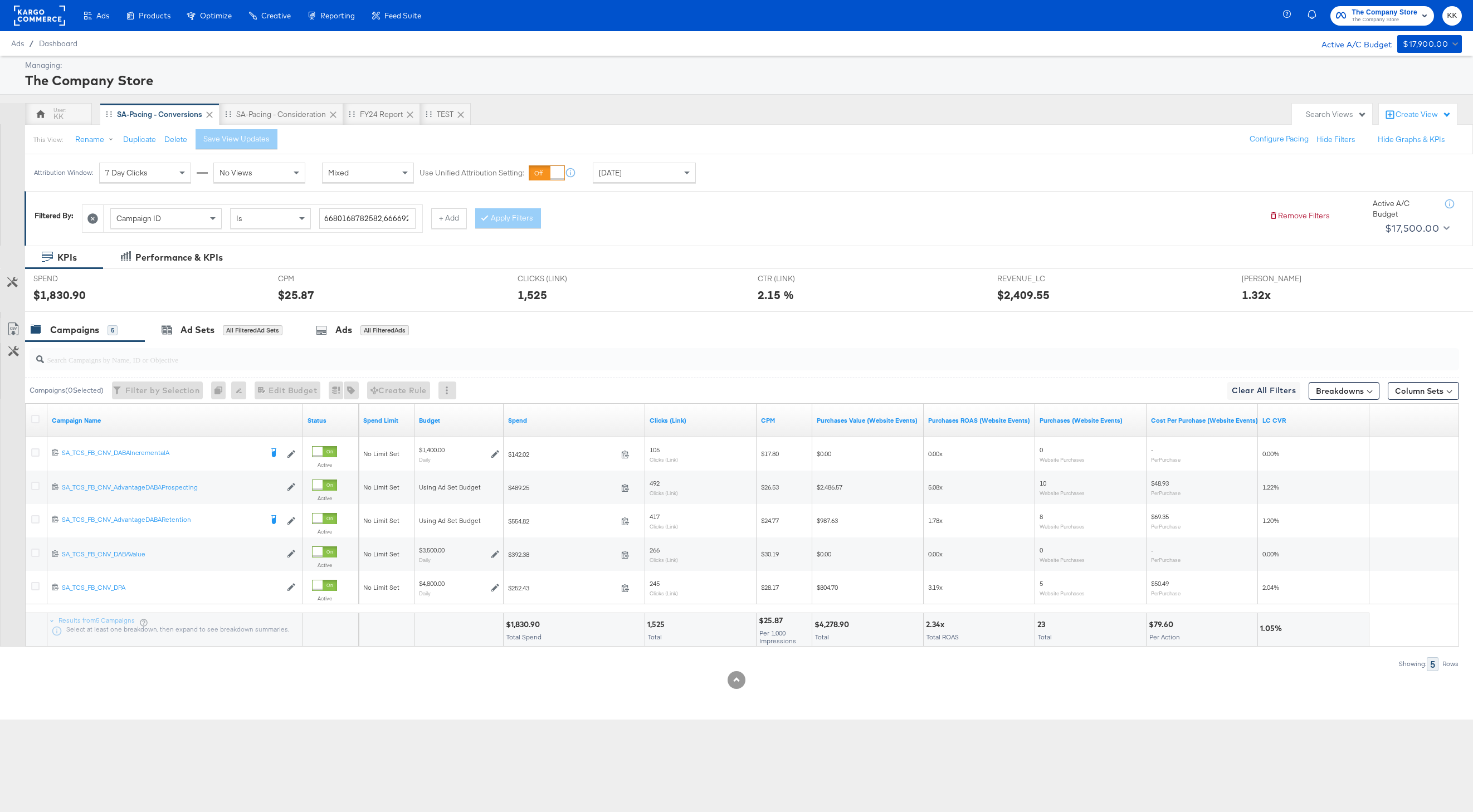
click at [539, 703] on div "KPIs Performance & KPIs Customize KPIs SPEND SPEND $1,830.90 CPM CPM $25.87 CLI…" at bounding box center [736, 483] width 1473 height 475
